Goal: Task Accomplishment & Management: Manage account settings

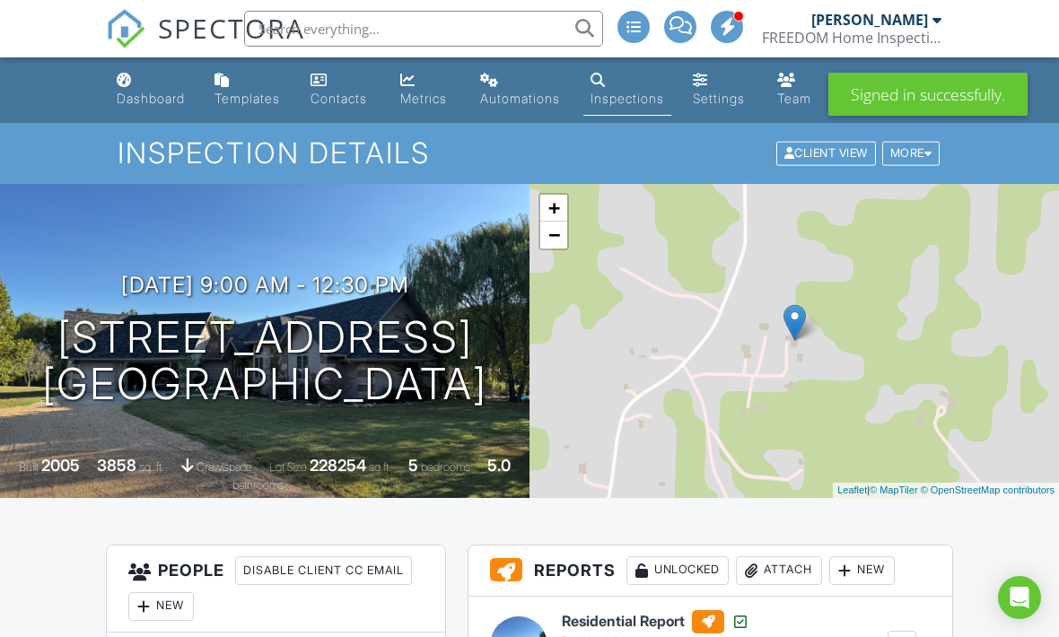
click at [545, 93] on div "Automations" at bounding box center [520, 98] width 80 height 15
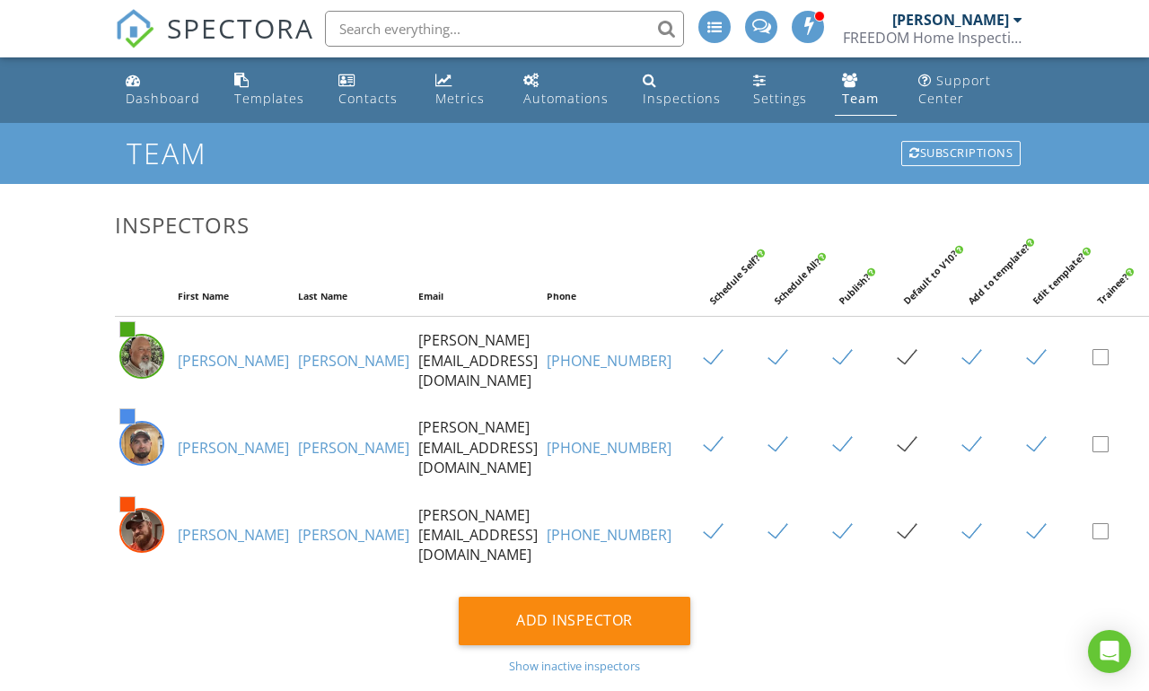
click at [577, 104] on div "Automations" at bounding box center [565, 98] width 85 height 17
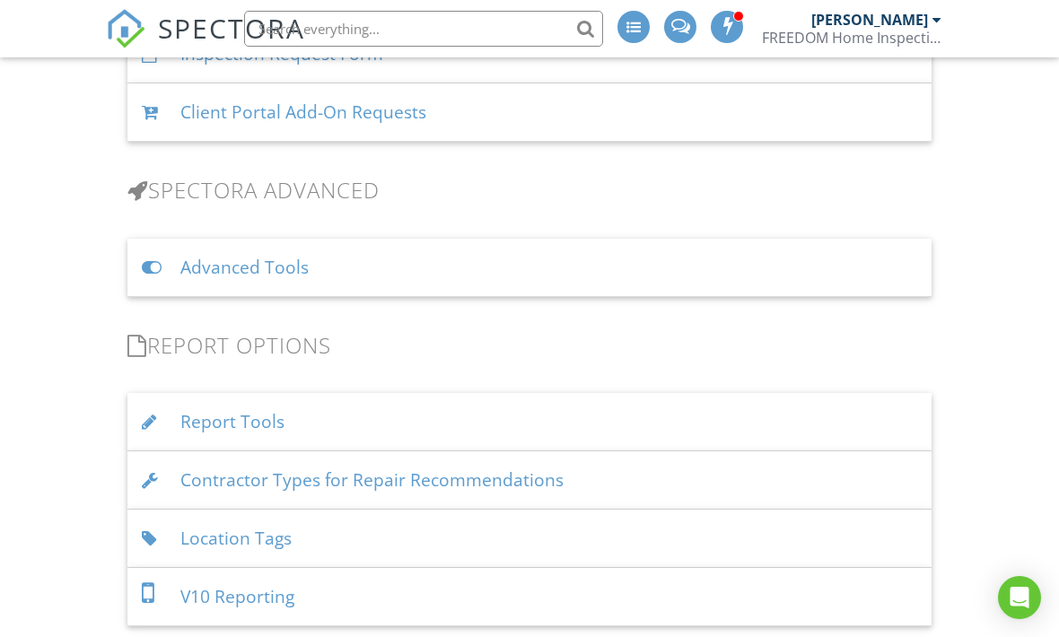
scroll to position [1451, 0]
click at [262, 273] on div "Advanced Tools" at bounding box center [529, 269] width 804 height 58
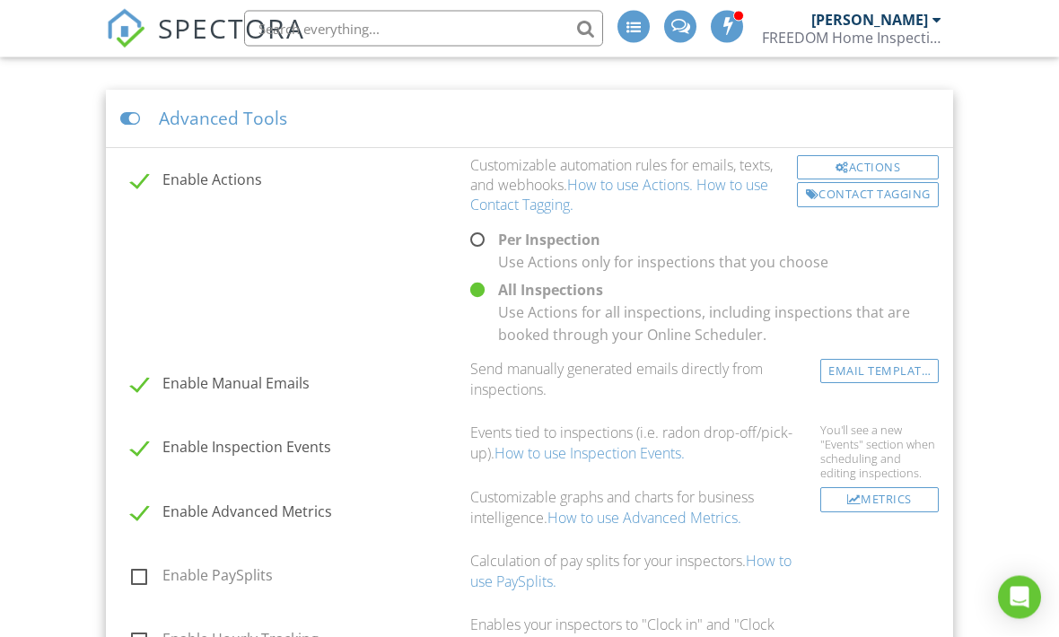
scroll to position [1601, 0]
click at [900, 167] on div "Actions" at bounding box center [868, 167] width 142 height 25
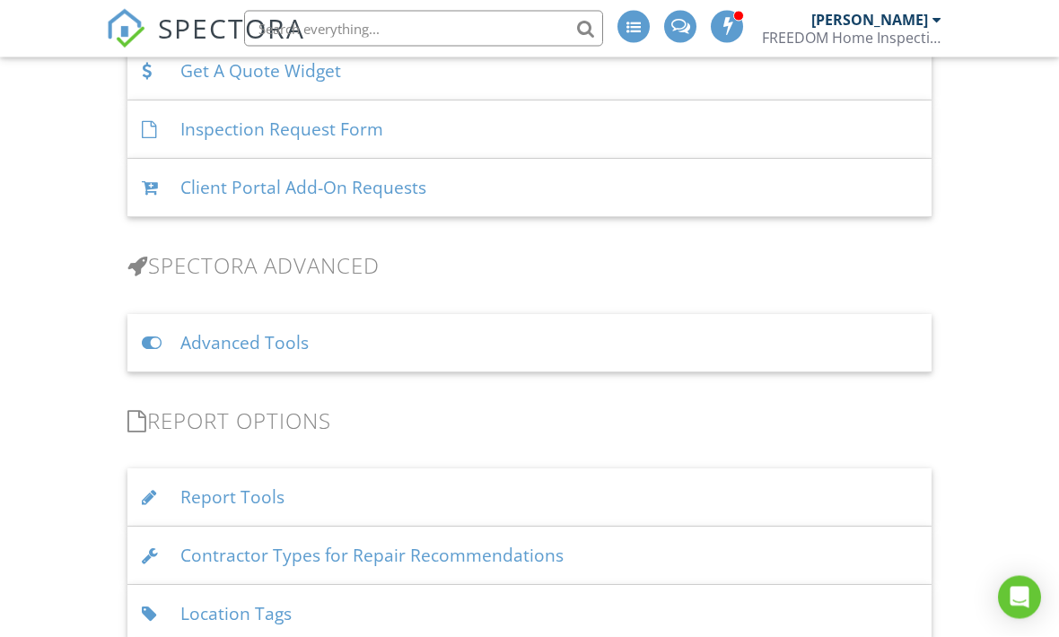
scroll to position [1395, 0]
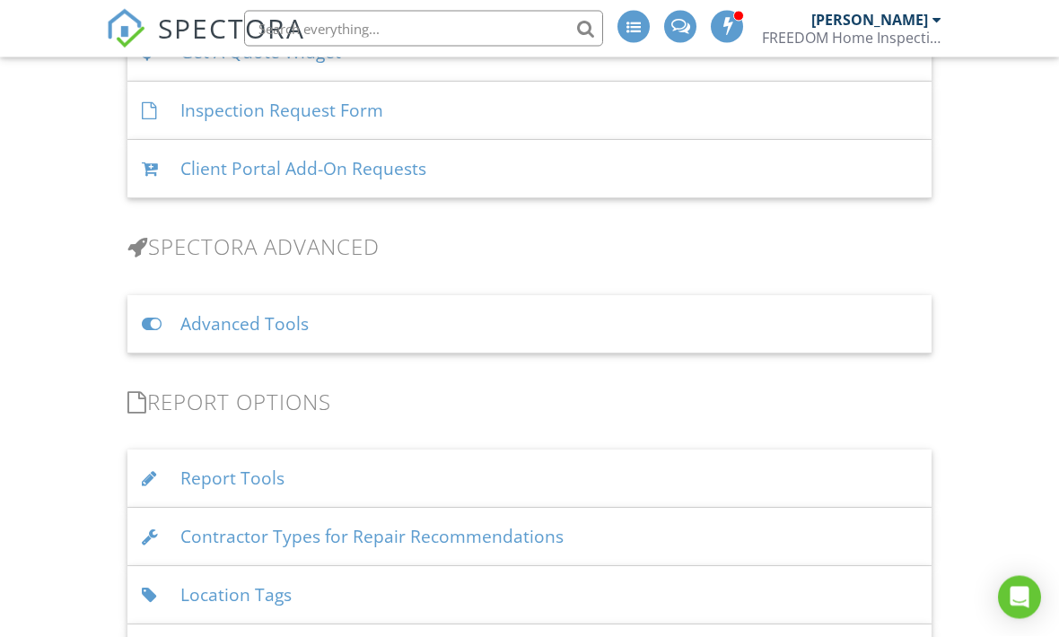
click at [239, 343] on div "Advanced Tools" at bounding box center [529, 325] width 804 height 58
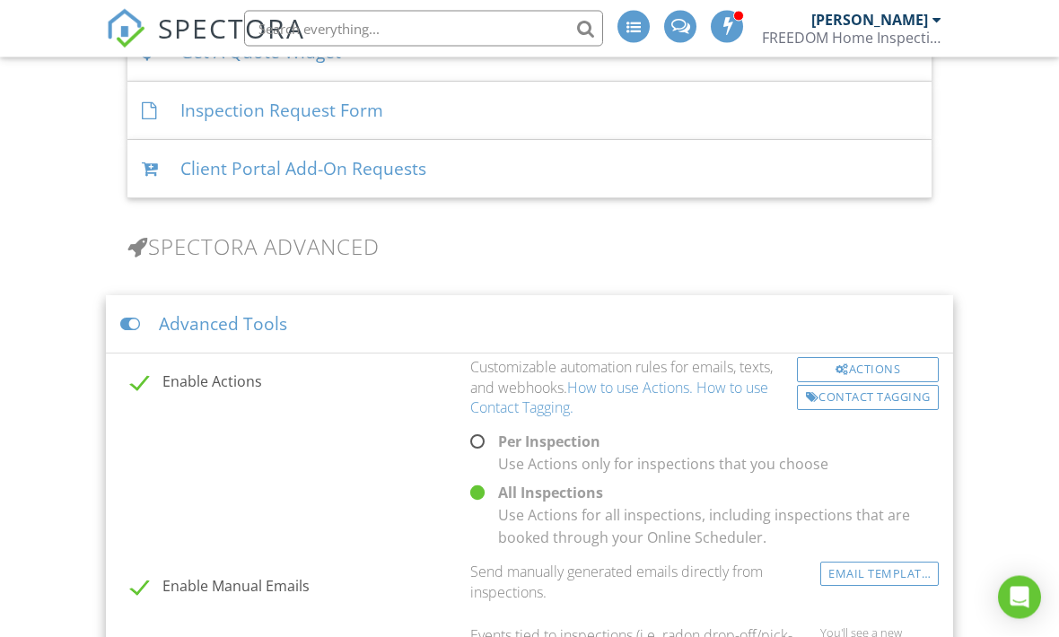
scroll to position [1396, 0]
click at [241, 320] on div "Advanced Tools" at bounding box center [529, 324] width 847 height 58
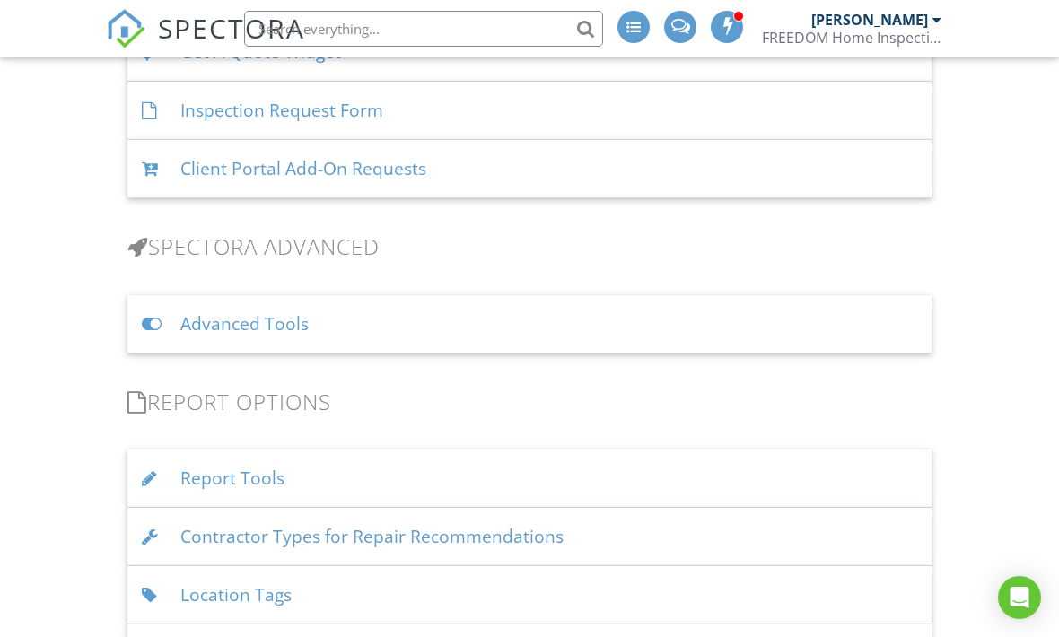
click at [241, 326] on div "Advanced Tools" at bounding box center [529, 324] width 804 height 58
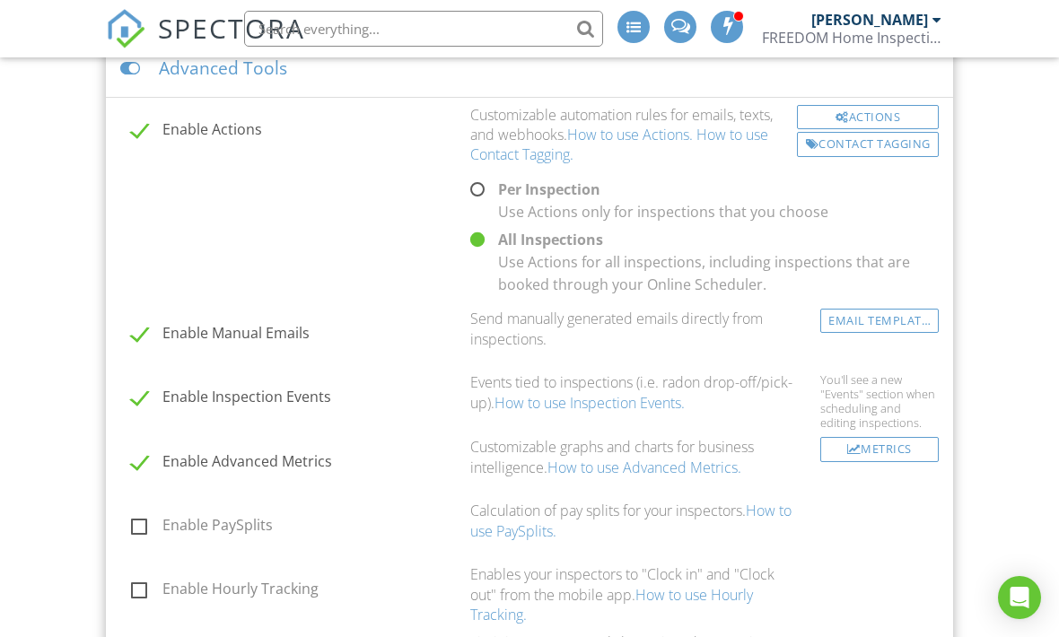
scroll to position [1650, 0]
click at [899, 312] on link "Email Templates" at bounding box center [879, 323] width 118 height 24
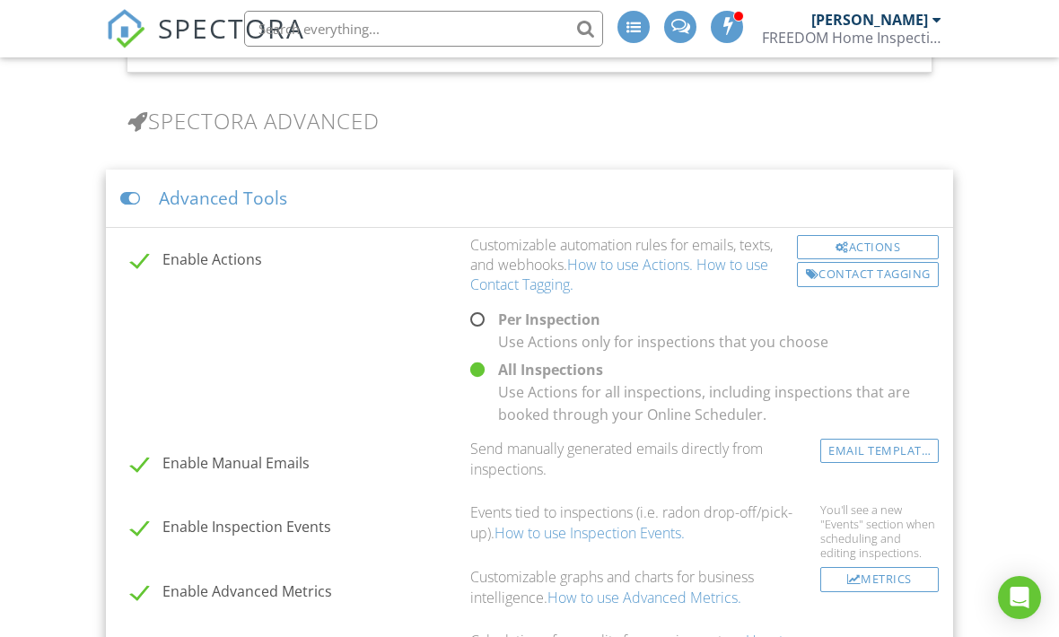
scroll to position [1524, 0]
click at [889, 234] on div "Actions" at bounding box center [868, 244] width 142 height 25
